Goal: Transaction & Acquisition: Book appointment/travel/reservation

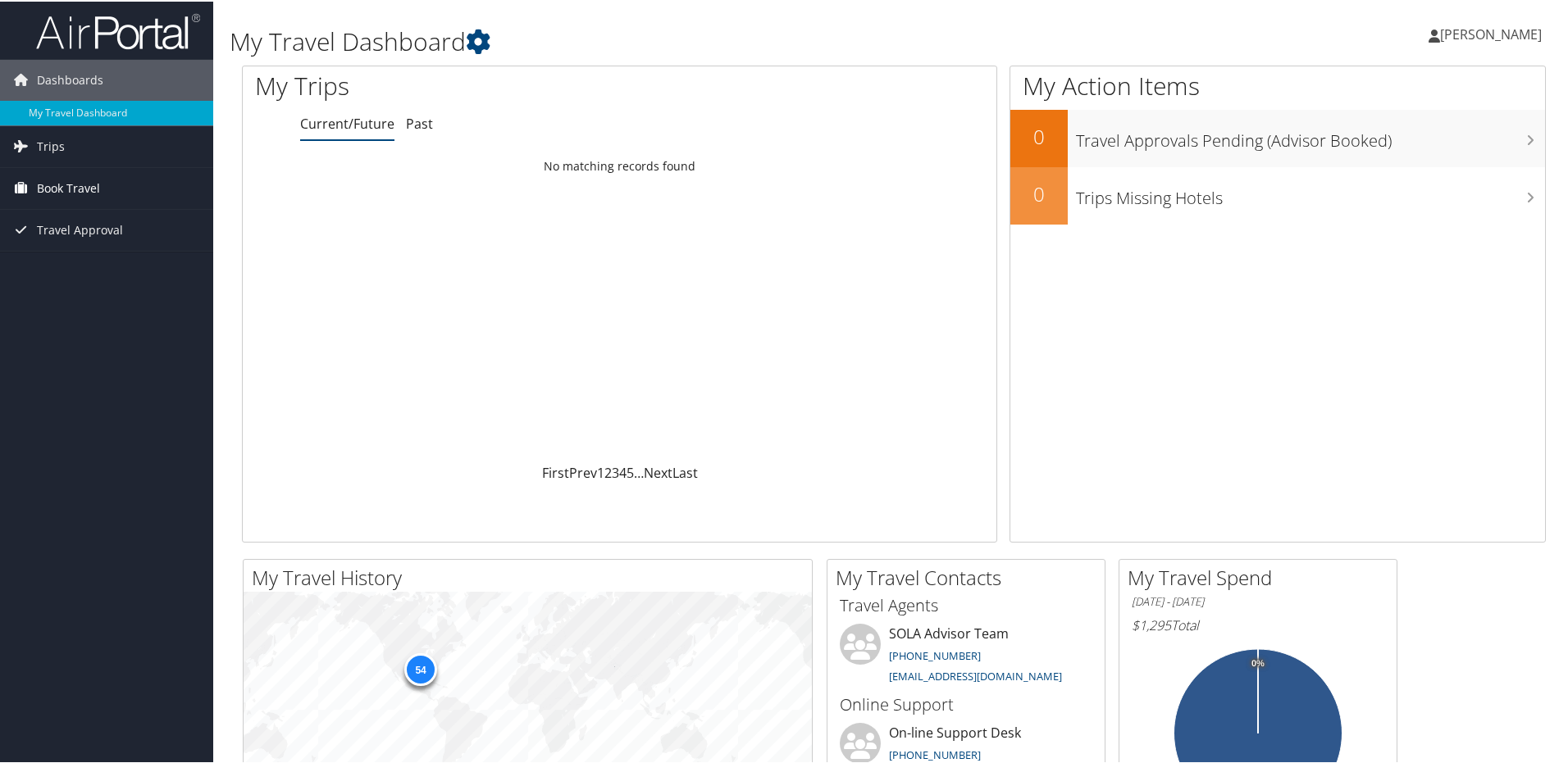
click at [92, 182] on span "Book Travel" at bounding box center [68, 186] width 63 height 41
click at [85, 241] on link "Book/Manage Online Trips" at bounding box center [106, 244] width 214 height 24
